Goal: Information Seeking & Learning: Learn about a topic

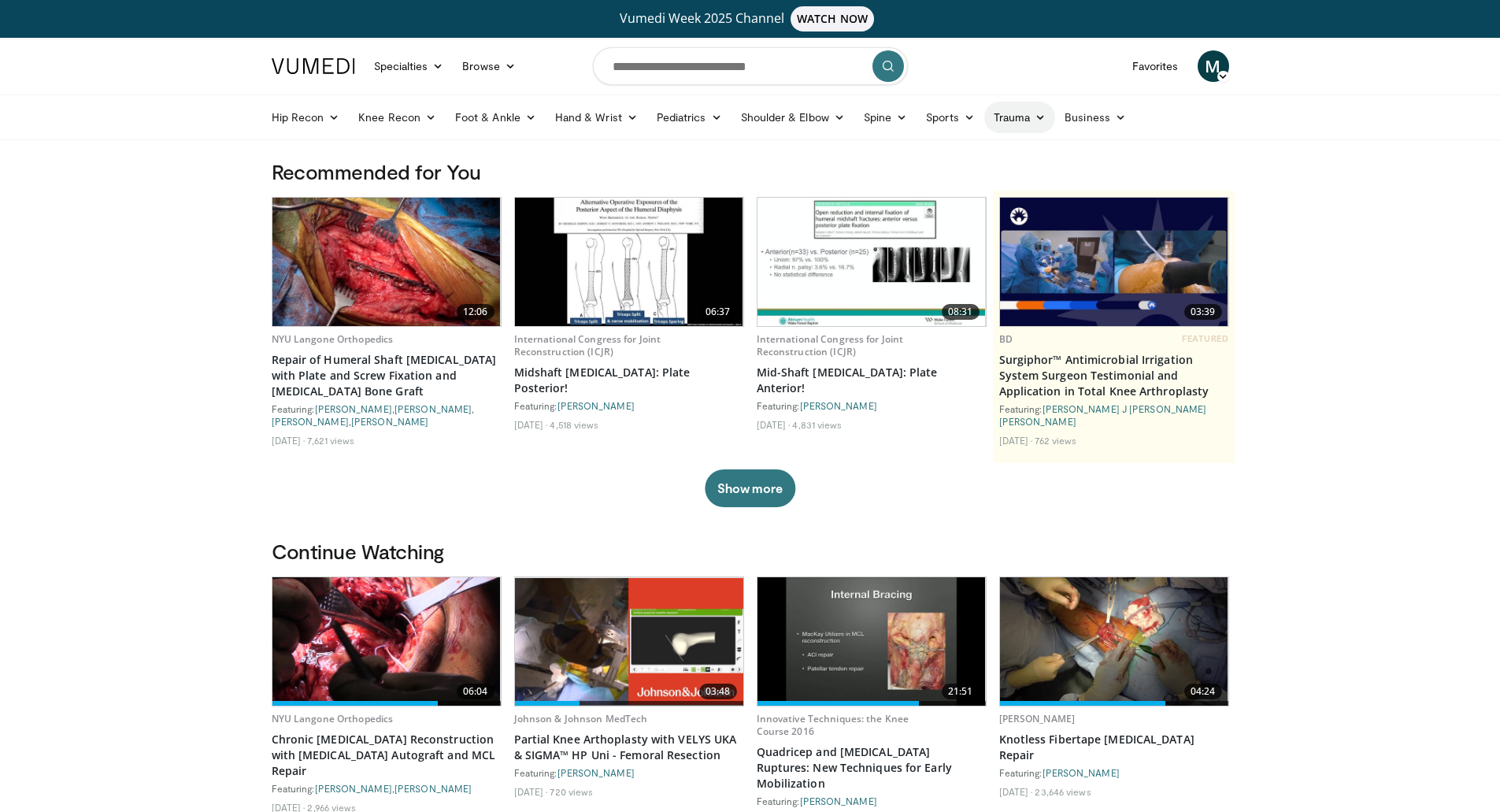
click at [1016, 121] on link "Trauma" at bounding box center [1020, 116] width 72 height 31
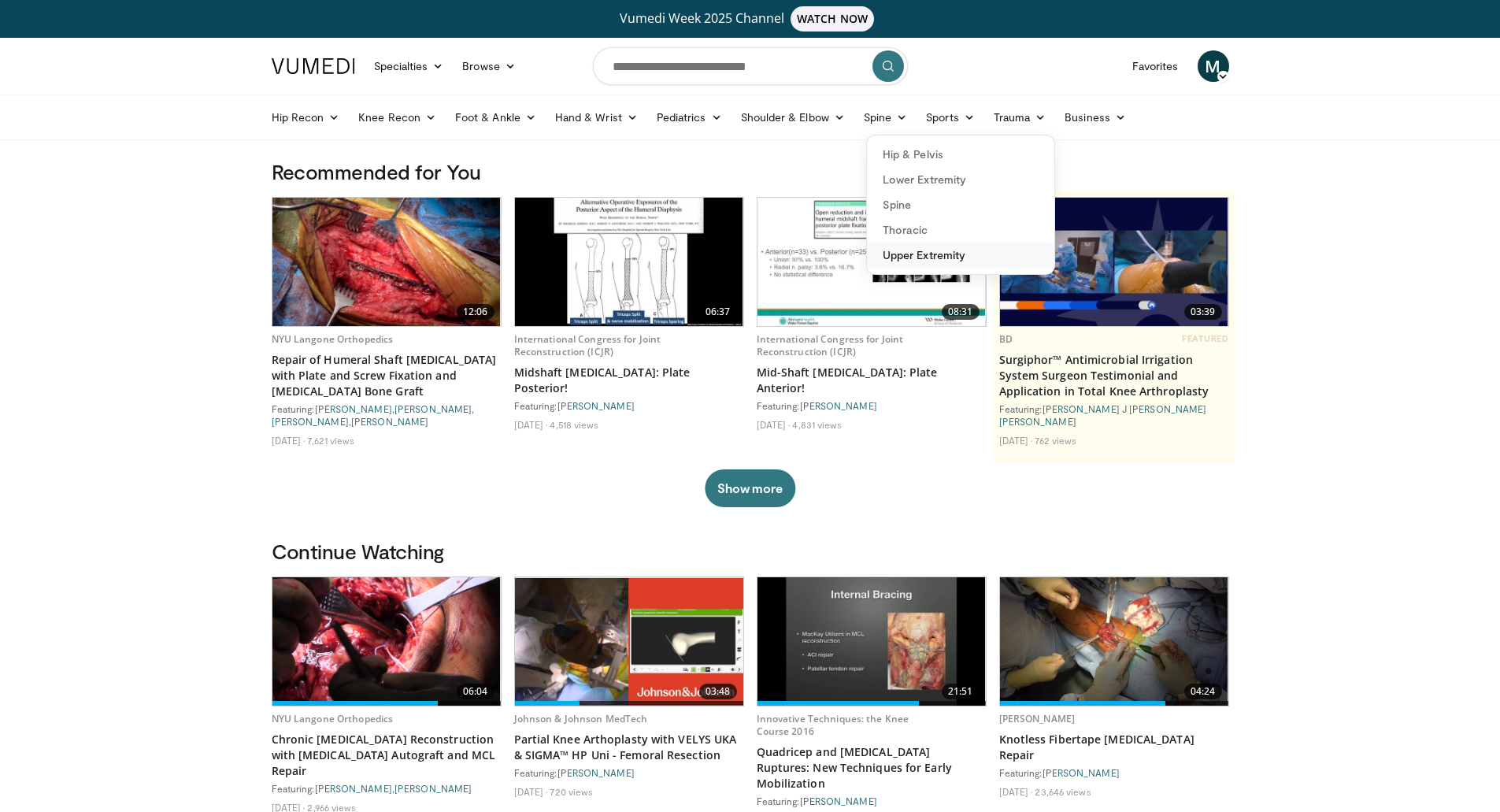
click at [926, 257] on link "Upper Extremity" at bounding box center [961, 255] width 187 height 26
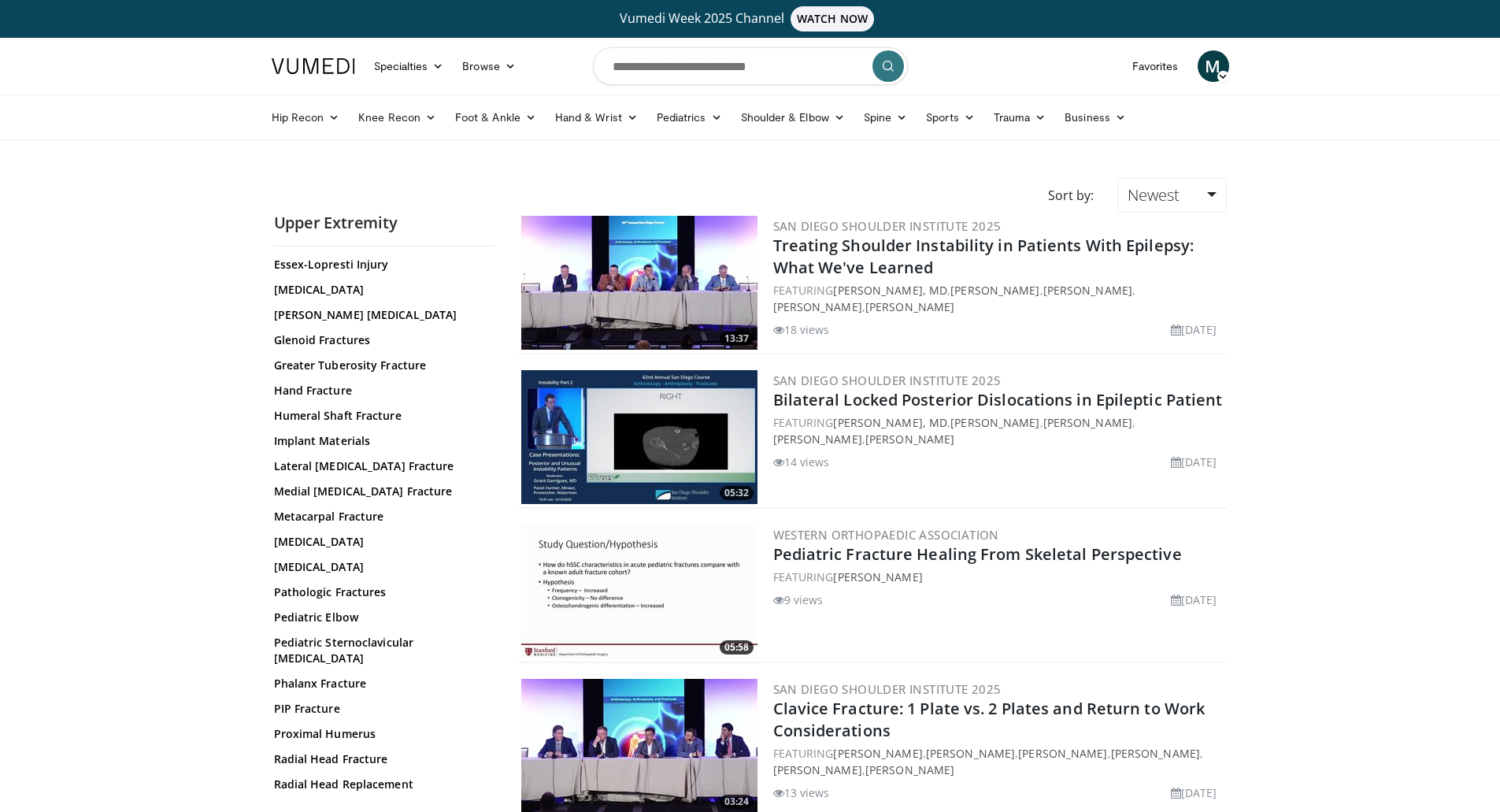
scroll to position [315, 0]
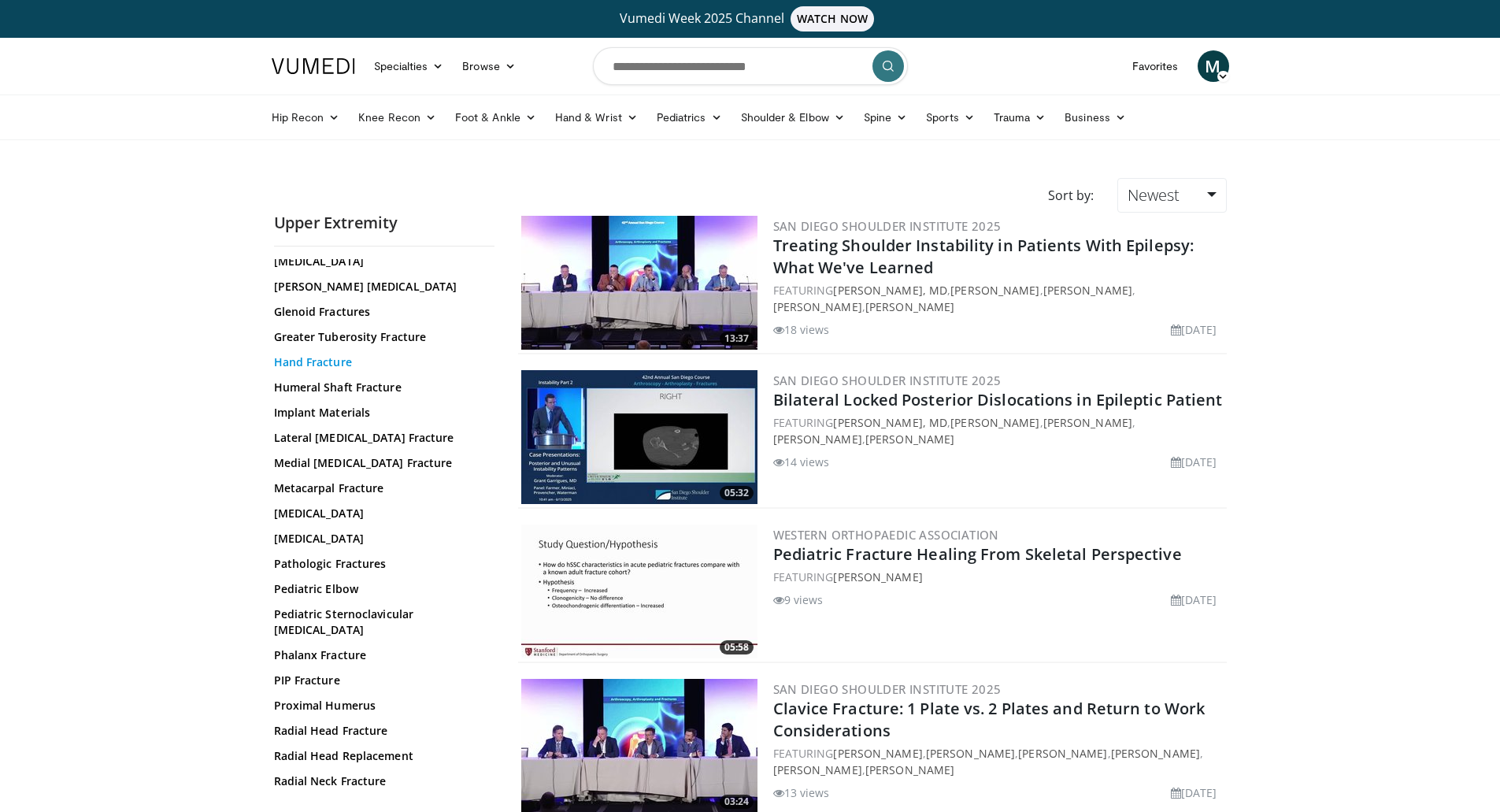
click at [317, 361] on link "Hand Fracture" at bounding box center [380, 362] width 213 height 16
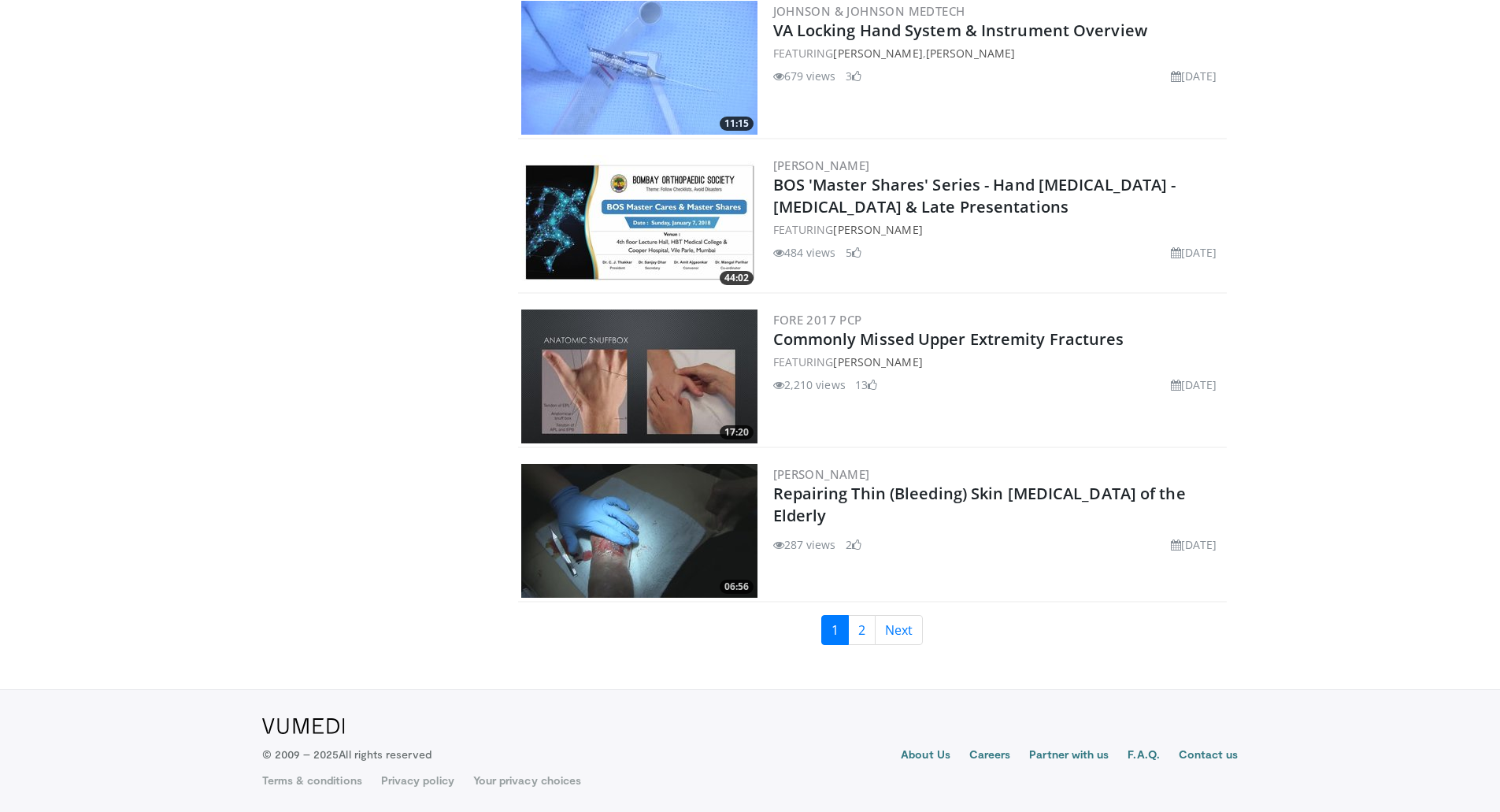
scroll to position [3474, 0]
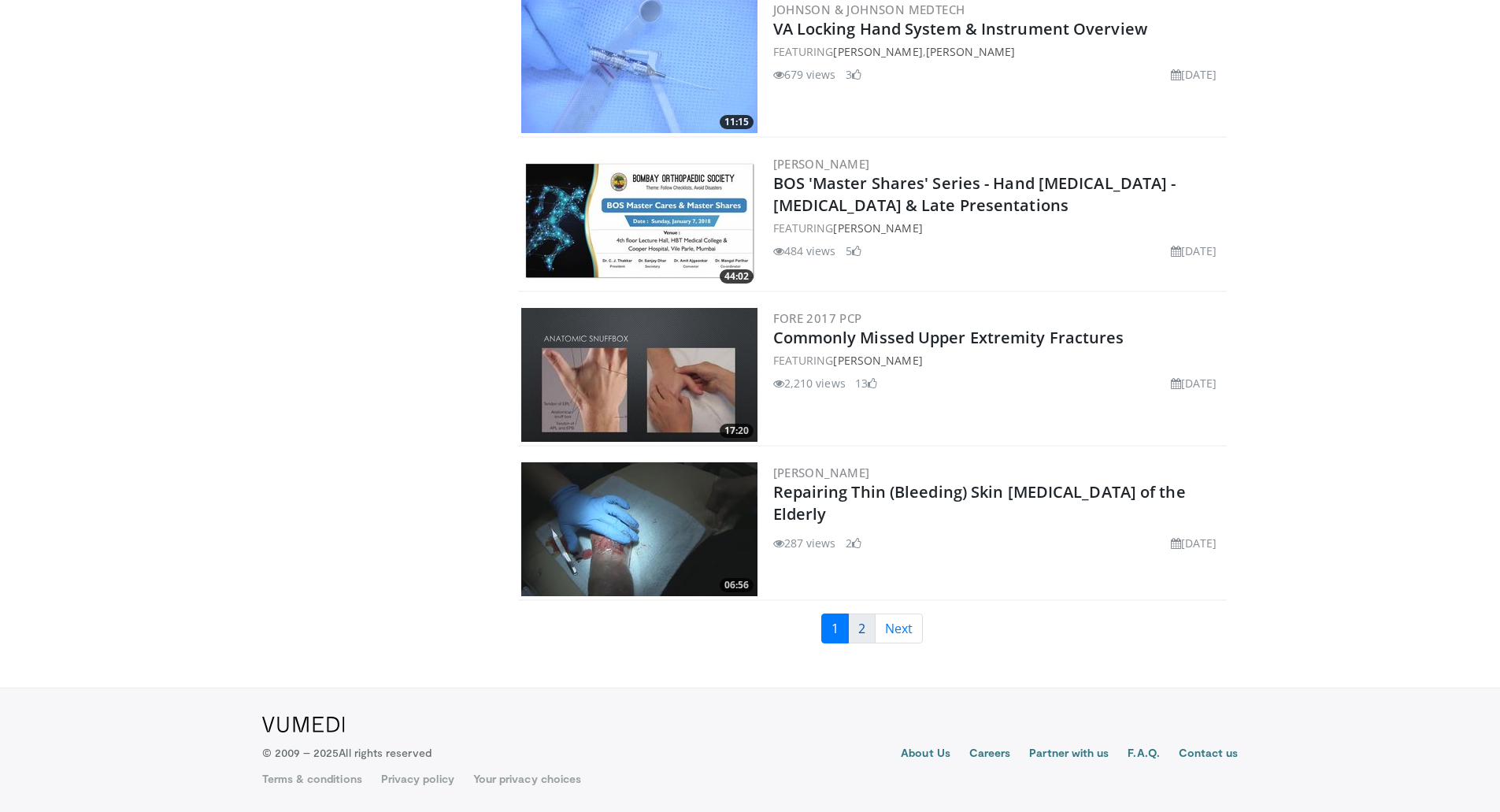
click at [864, 627] on link "2" at bounding box center [861, 628] width 27 height 30
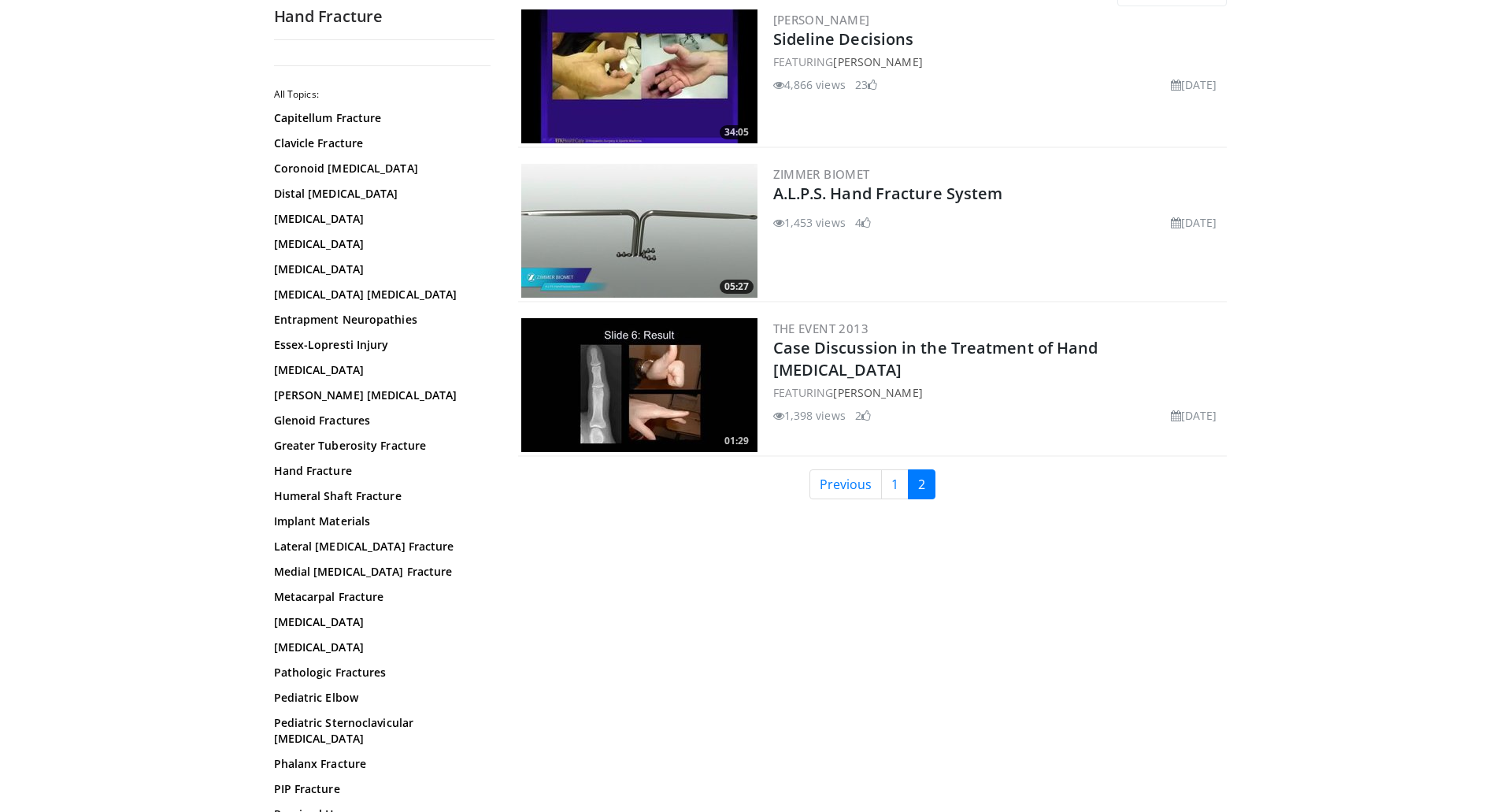
scroll to position [229, 0]
